Goal: Complete application form

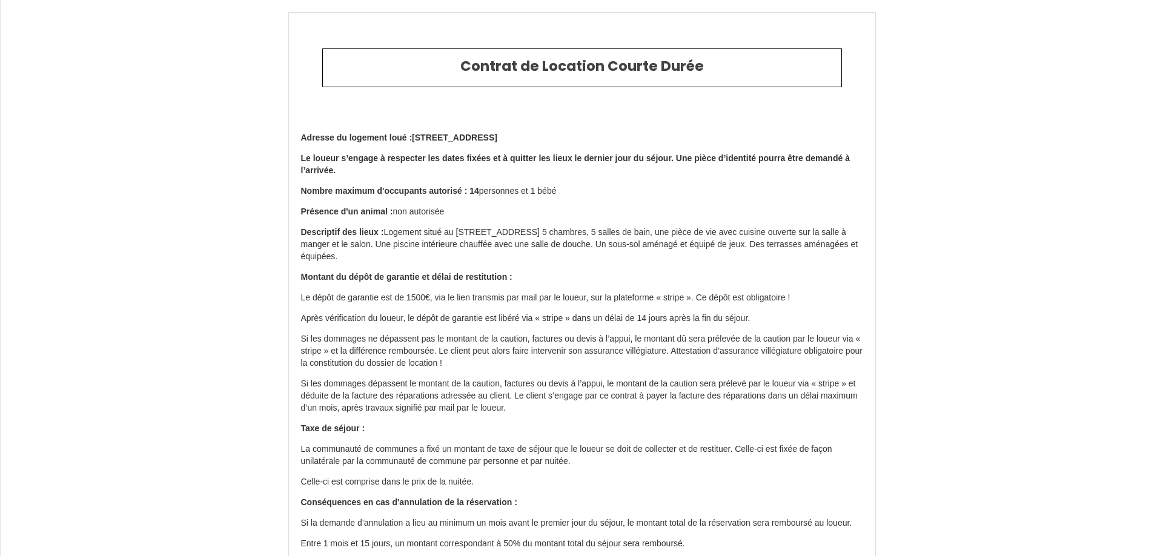
select select
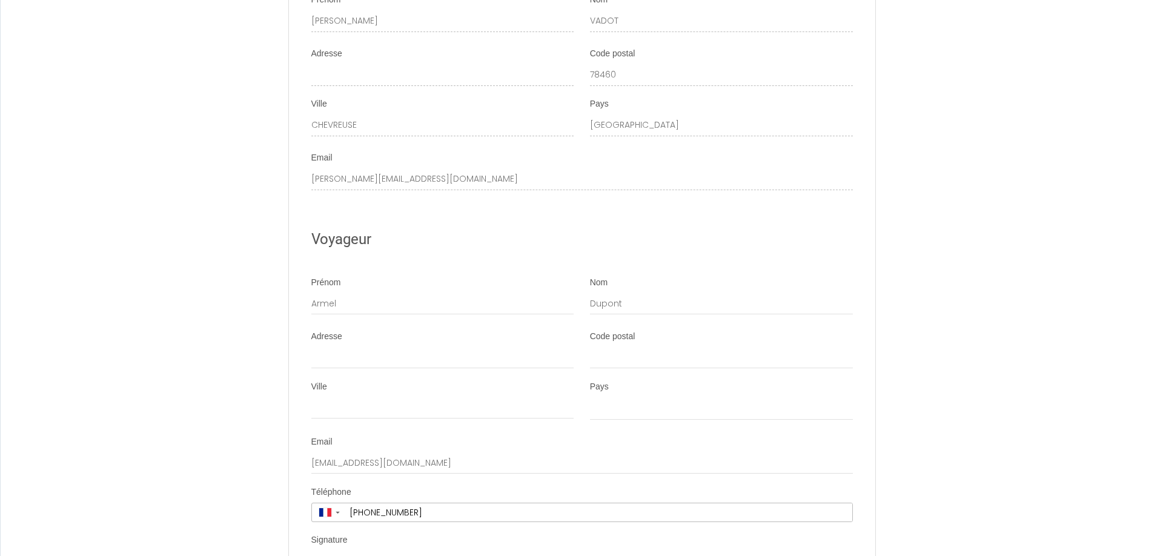
scroll to position [2039, 0]
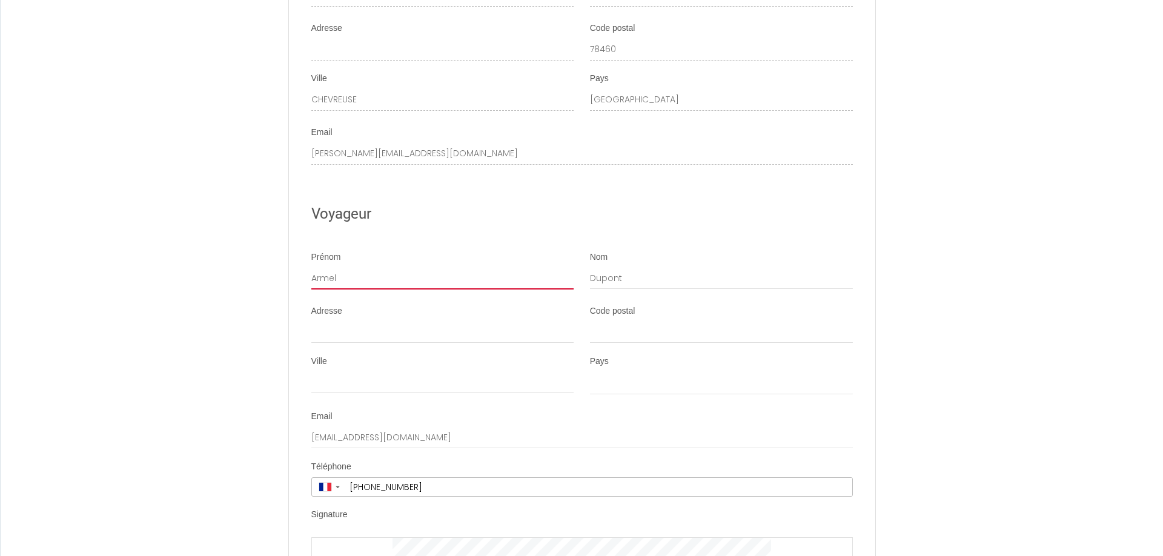
click at [364, 290] on input "Armel" at bounding box center [442, 279] width 263 height 22
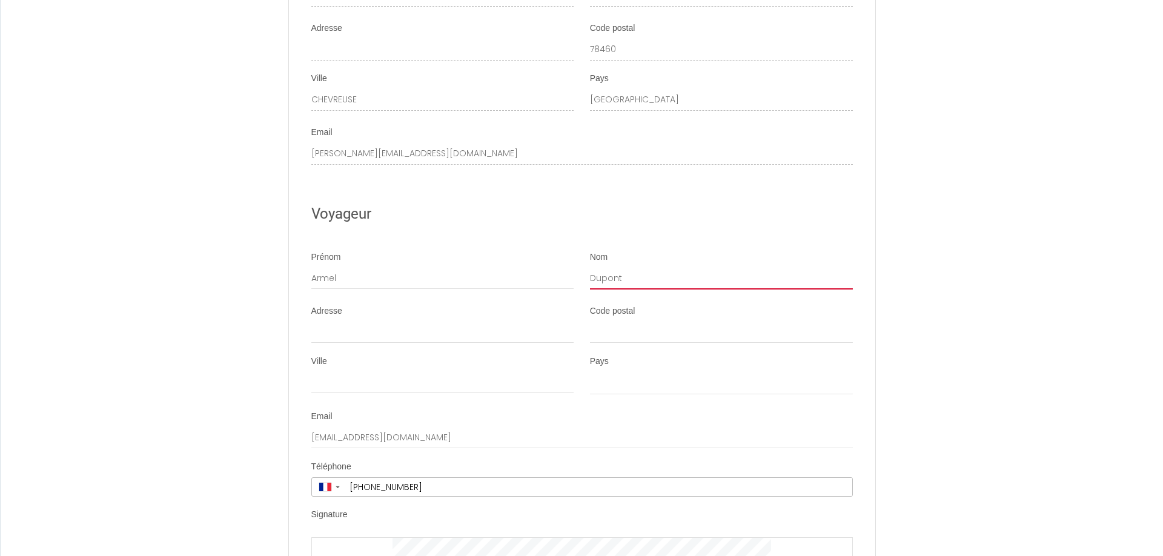
click at [674, 290] on input "Dupont" at bounding box center [721, 279] width 263 height 22
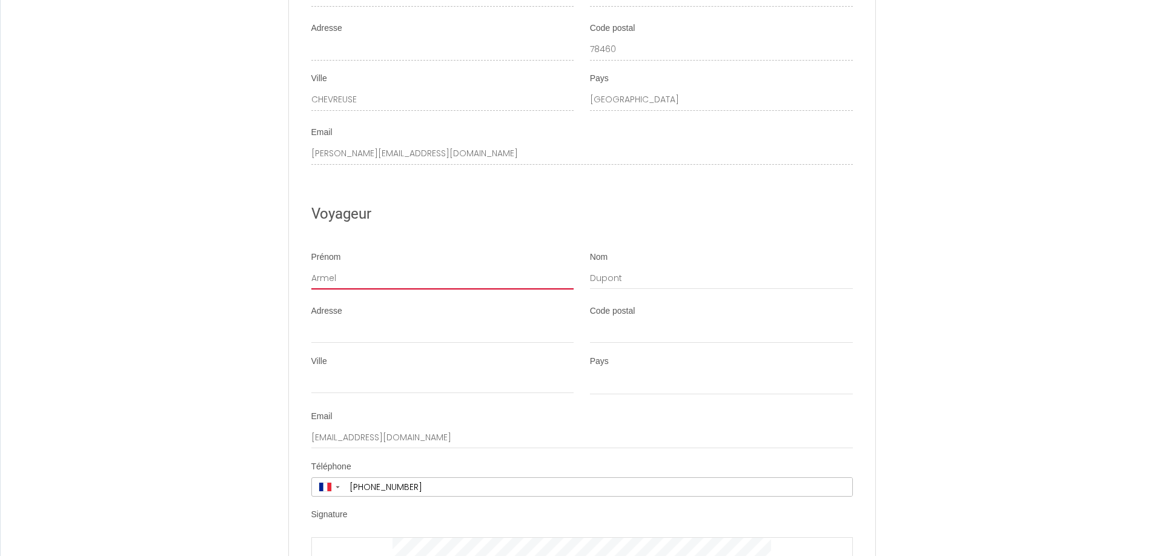
click at [355, 290] on input "Armel" at bounding box center [442, 279] width 263 height 22
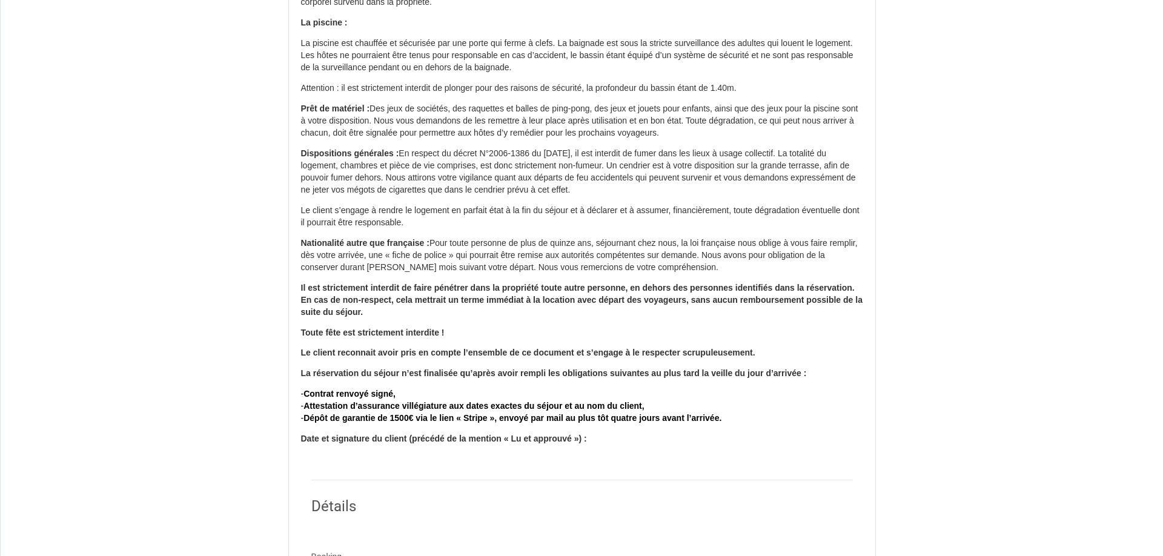
scroll to position [989, 0]
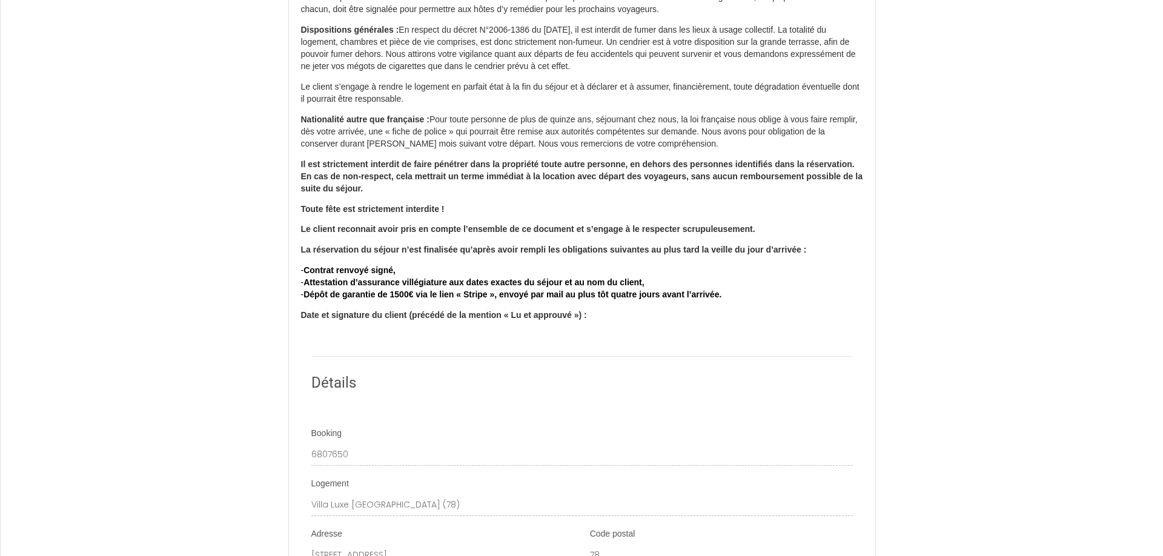
click at [394, 320] on strong "Date et signature du client (précédé de la mention « Lu et approuvé ») :" at bounding box center [444, 315] width 286 height 10
click at [450, 320] on strong "Date et signature du client (précédé de la mention « Lu et approuvé ») :" at bounding box center [444, 315] width 286 height 10
click at [623, 322] on p "Date et signature du client (précédé de la mention « Lu et approuvé ») :" at bounding box center [582, 316] width 562 height 12
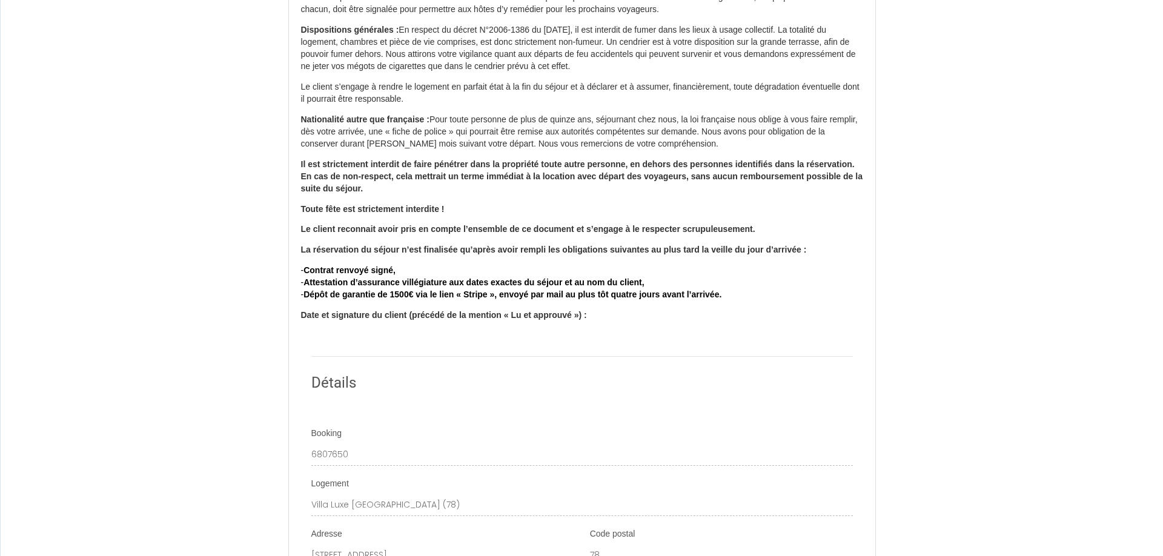
click at [620, 322] on p "Date et signature du client (précédé de la mention « Lu et approuvé ») :" at bounding box center [582, 316] width 562 height 12
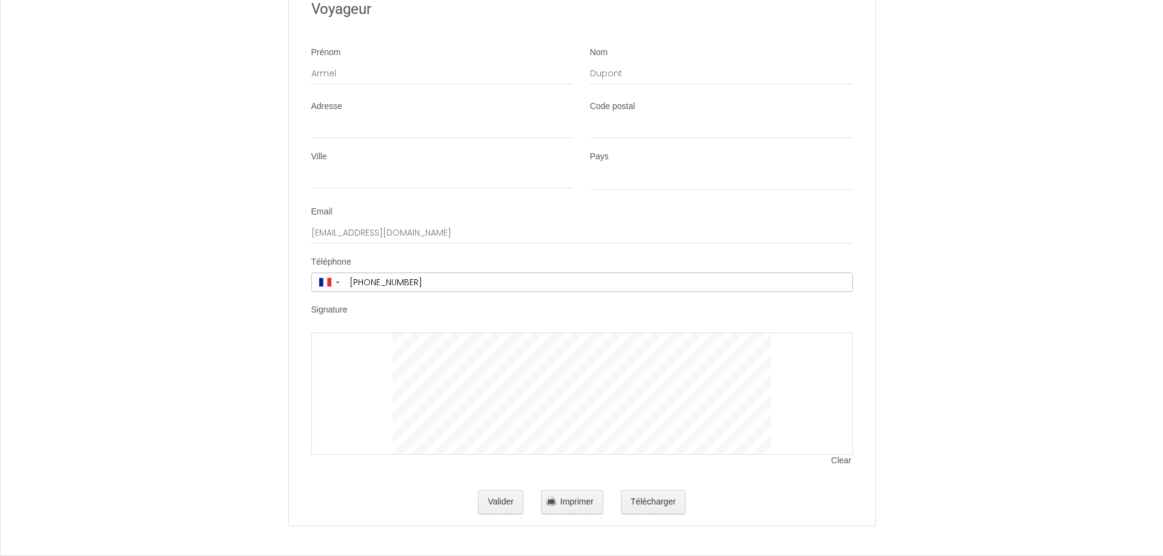
scroll to position [2257, 0]
click at [442, 393] on div at bounding box center [582, 394] width 542 height 122
click at [387, 367] on div at bounding box center [582, 394] width 542 height 122
click at [352, 361] on div at bounding box center [582, 394] width 542 height 122
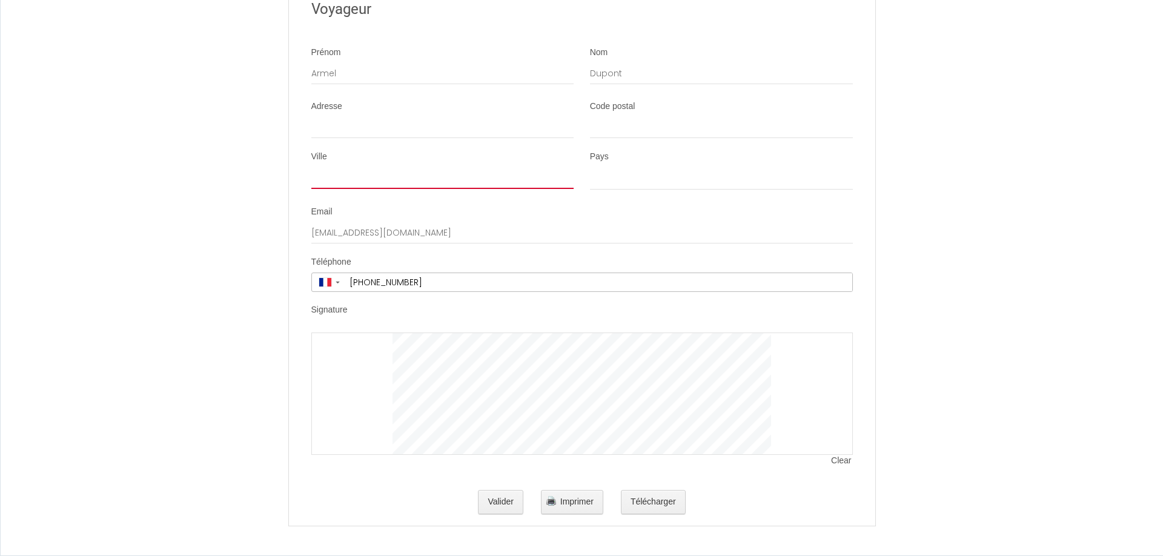
click at [331, 172] on input "Ville" at bounding box center [442, 178] width 263 height 22
click at [343, 356] on div at bounding box center [582, 394] width 542 height 122
click at [365, 376] on div at bounding box center [582, 394] width 542 height 122
click at [397, 402] on div at bounding box center [582, 394] width 542 height 122
click at [384, 396] on div at bounding box center [582, 394] width 542 height 122
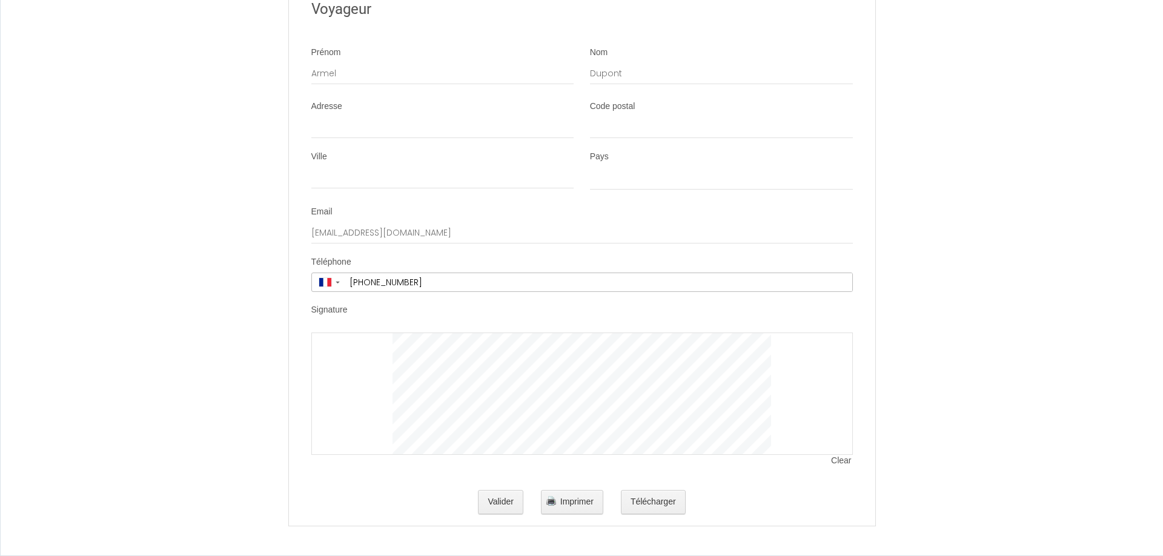
click at [835, 462] on span "Clear" at bounding box center [841, 461] width 21 height 12
click at [353, 359] on div at bounding box center [582, 394] width 542 height 122
click at [554, 348] on div at bounding box center [582, 394] width 542 height 122
click at [845, 465] on span "Clear" at bounding box center [841, 461] width 21 height 12
click at [366, 380] on div at bounding box center [582, 394] width 542 height 122
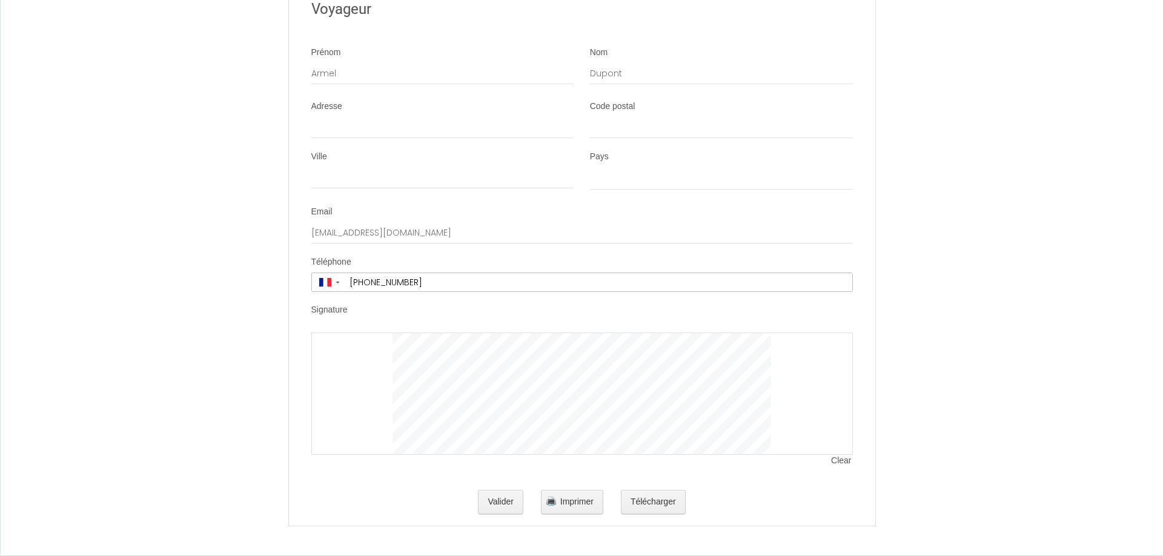
click at [566, 355] on div at bounding box center [582, 394] width 542 height 122
click at [355, 373] on div at bounding box center [582, 394] width 542 height 122
click at [844, 462] on span "Clear" at bounding box center [841, 461] width 21 height 12
click at [351, 374] on div at bounding box center [582, 394] width 542 height 122
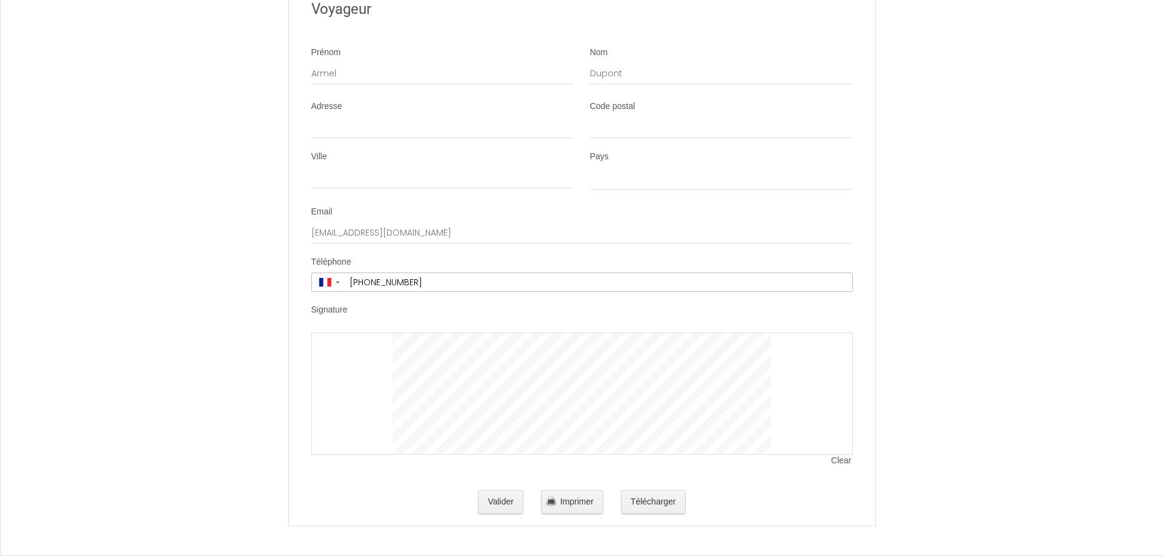
click at [351, 374] on div at bounding box center [582, 394] width 542 height 122
click at [334, 176] on input "Ville" at bounding box center [442, 178] width 263 height 22
click at [333, 364] on div at bounding box center [582, 394] width 542 height 122
click at [596, 362] on div at bounding box center [582, 394] width 542 height 122
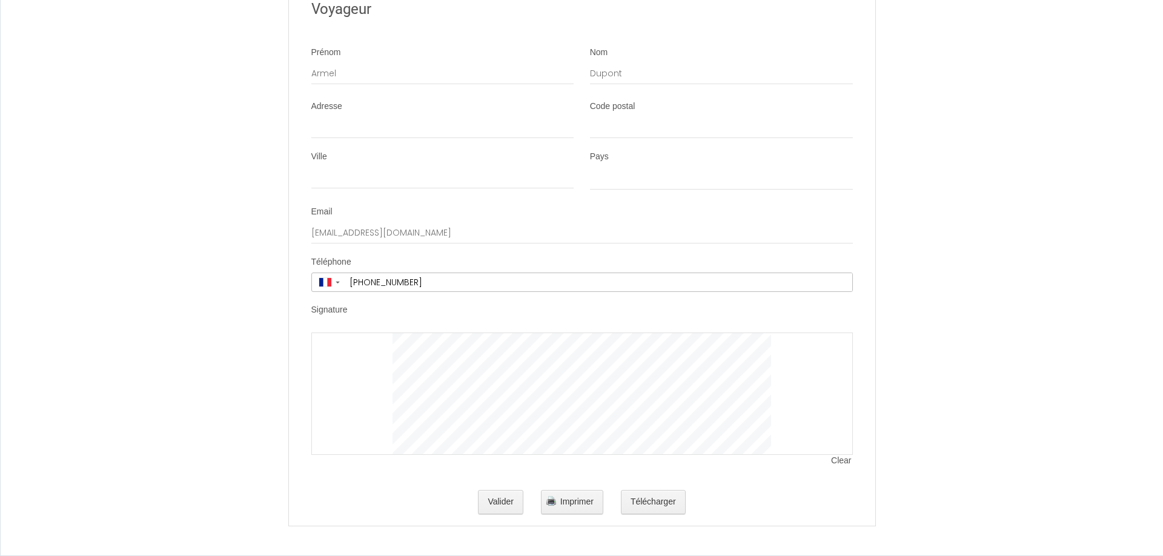
drag, startPoint x: 353, startPoint y: 374, endPoint x: 357, endPoint y: 414, distance: 40.2
click at [357, 414] on div at bounding box center [582, 394] width 542 height 122
click at [445, 388] on div at bounding box center [582, 394] width 542 height 122
drag, startPoint x: 322, startPoint y: 361, endPoint x: 342, endPoint y: 417, distance: 59.2
drag, startPoint x: 335, startPoint y: 363, endPoint x: 387, endPoint y: 391, distance: 58.3
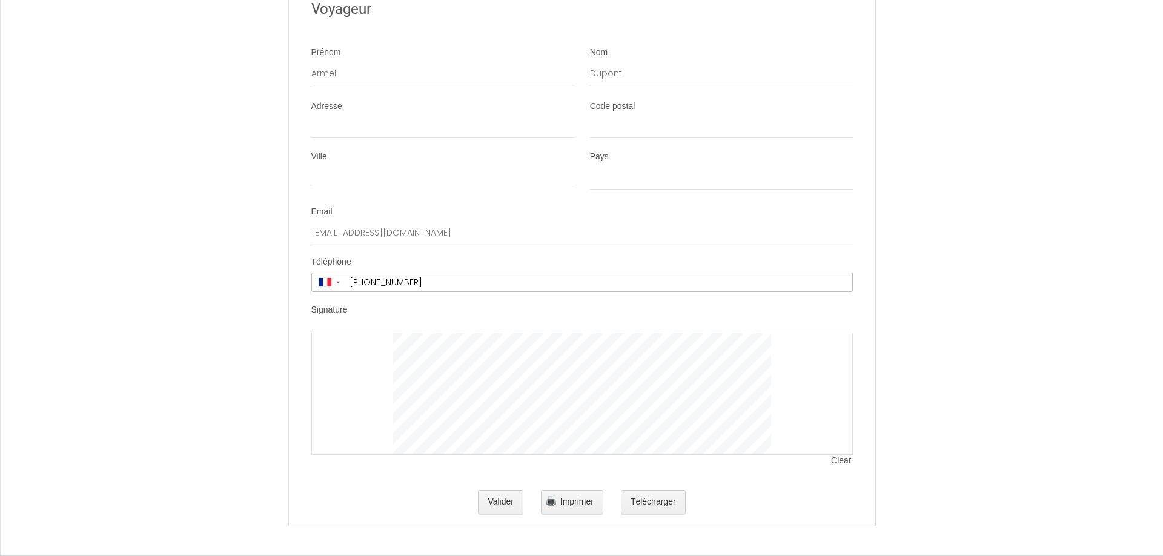
click at [387, 391] on div at bounding box center [582, 394] width 542 height 122
click at [355, 372] on div at bounding box center [582, 394] width 542 height 122
drag, startPoint x: 330, startPoint y: 359, endPoint x: 336, endPoint y: 394, distance: 35.1
click at [531, 391] on div at bounding box center [582, 394] width 542 height 122
click at [722, 362] on div at bounding box center [582, 394] width 542 height 122
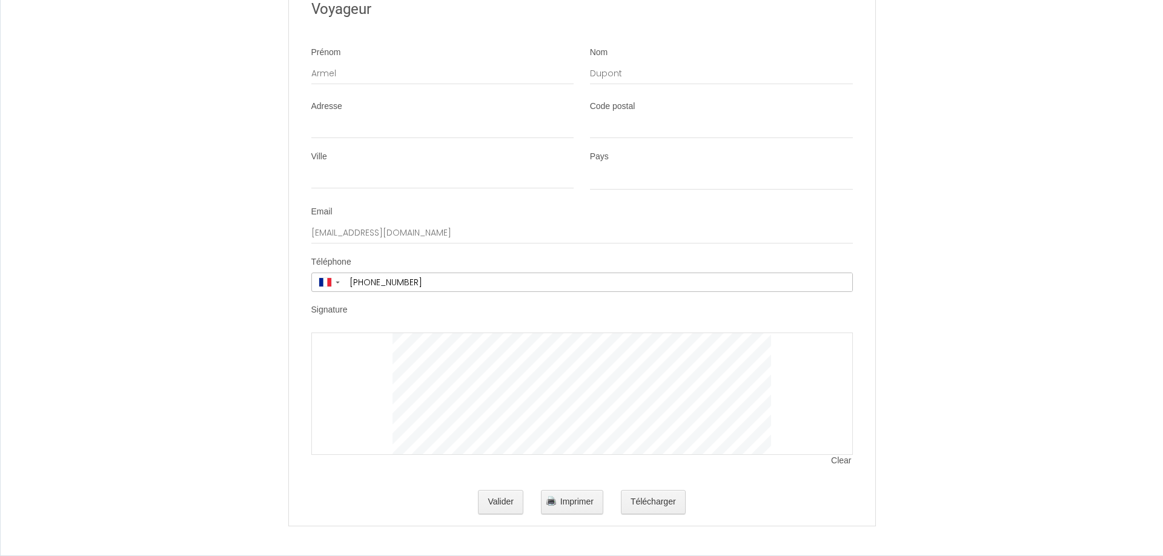
click at [841, 460] on span "Clear" at bounding box center [841, 461] width 21 height 12
click at [364, 353] on div at bounding box center [582, 394] width 542 height 122
click at [349, 363] on div at bounding box center [582, 394] width 542 height 122
click at [416, 405] on div at bounding box center [582, 394] width 542 height 122
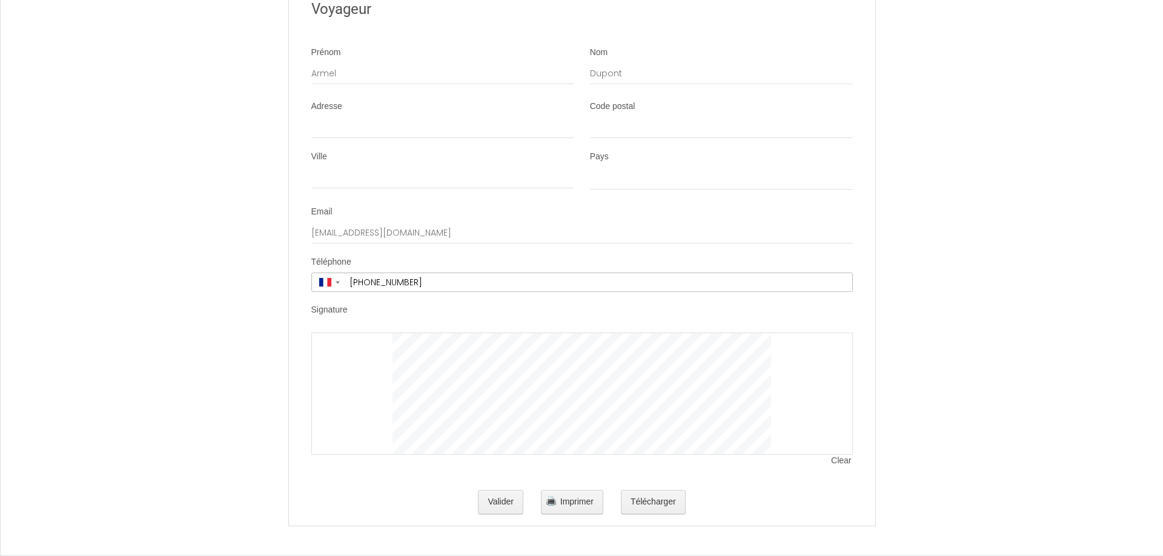
click at [844, 459] on span "Clear" at bounding box center [841, 461] width 21 height 12
drag, startPoint x: 365, startPoint y: 374, endPoint x: 392, endPoint y: 414, distance: 48.9
click at [393, 422] on div at bounding box center [582, 394] width 542 height 122
click at [840, 459] on span "Clear" at bounding box center [841, 461] width 21 height 12
click at [403, 391] on div at bounding box center [582, 394] width 542 height 122
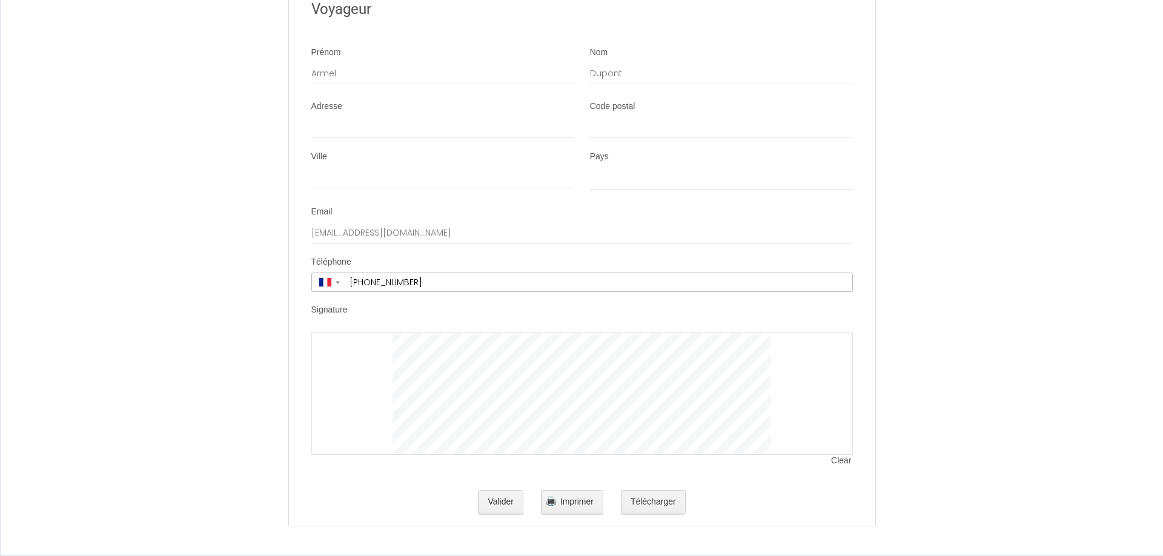
click at [357, 373] on div at bounding box center [582, 394] width 542 height 122
drag, startPoint x: 341, startPoint y: 357, endPoint x: 345, endPoint y: 367, distance: 9.8
click at [348, 363] on div at bounding box center [582, 394] width 542 height 122
click at [353, 396] on div at bounding box center [582, 394] width 542 height 122
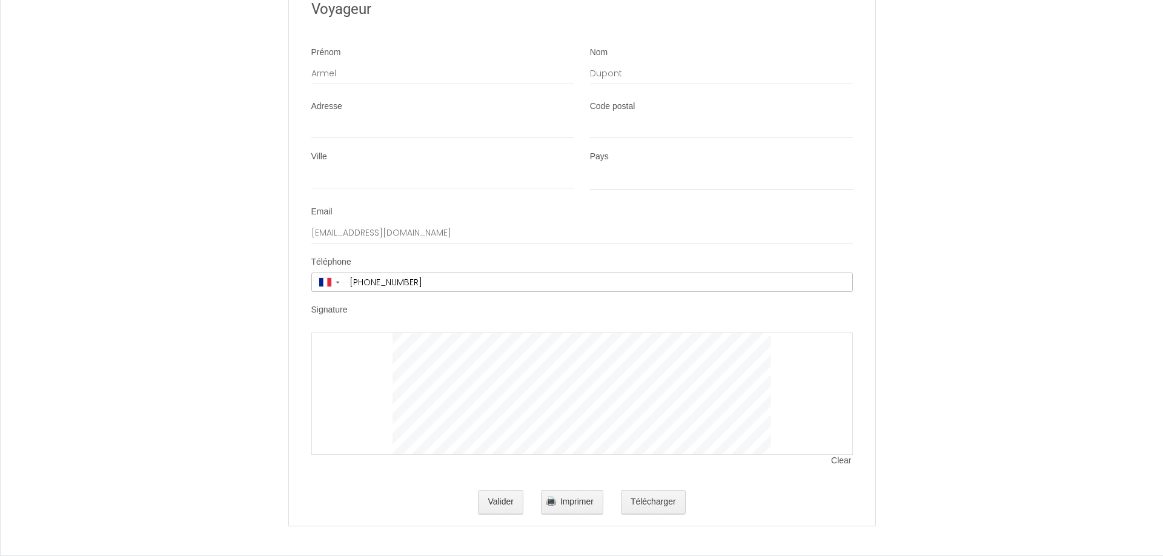
drag, startPoint x: 337, startPoint y: 359, endPoint x: 345, endPoint y: 391, distance: 33.2
click at [348, 397] on div at bounding box center [582, 394] width 542 height 122
click at [841, 462] on span "Clear" at bounding box center [841, 461] width 21 height 12
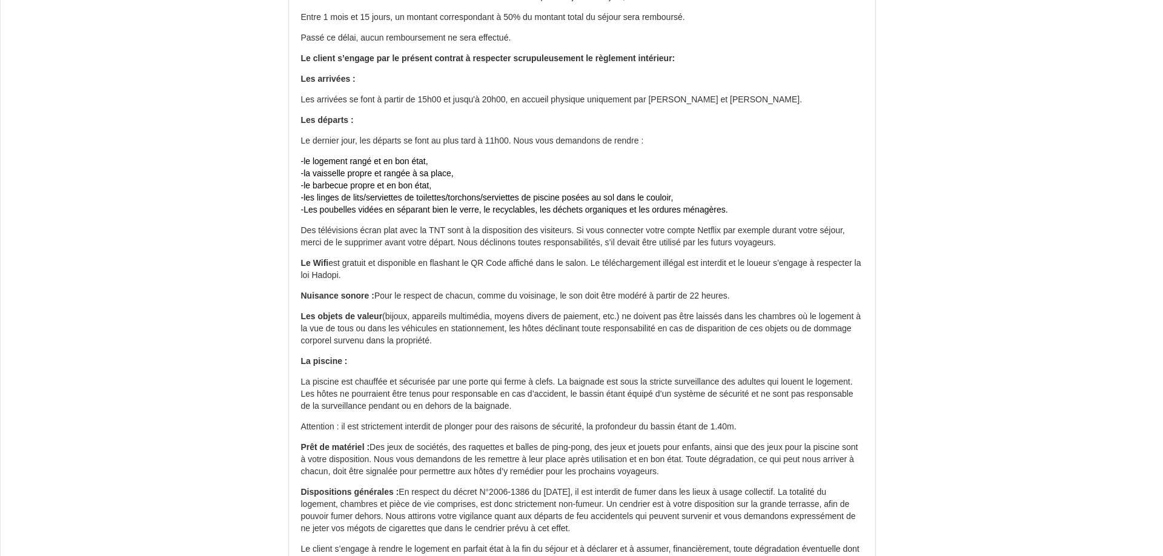
scroll to position [279, 0]
